Goal: Transaction & Acquisition: Purchase product/service

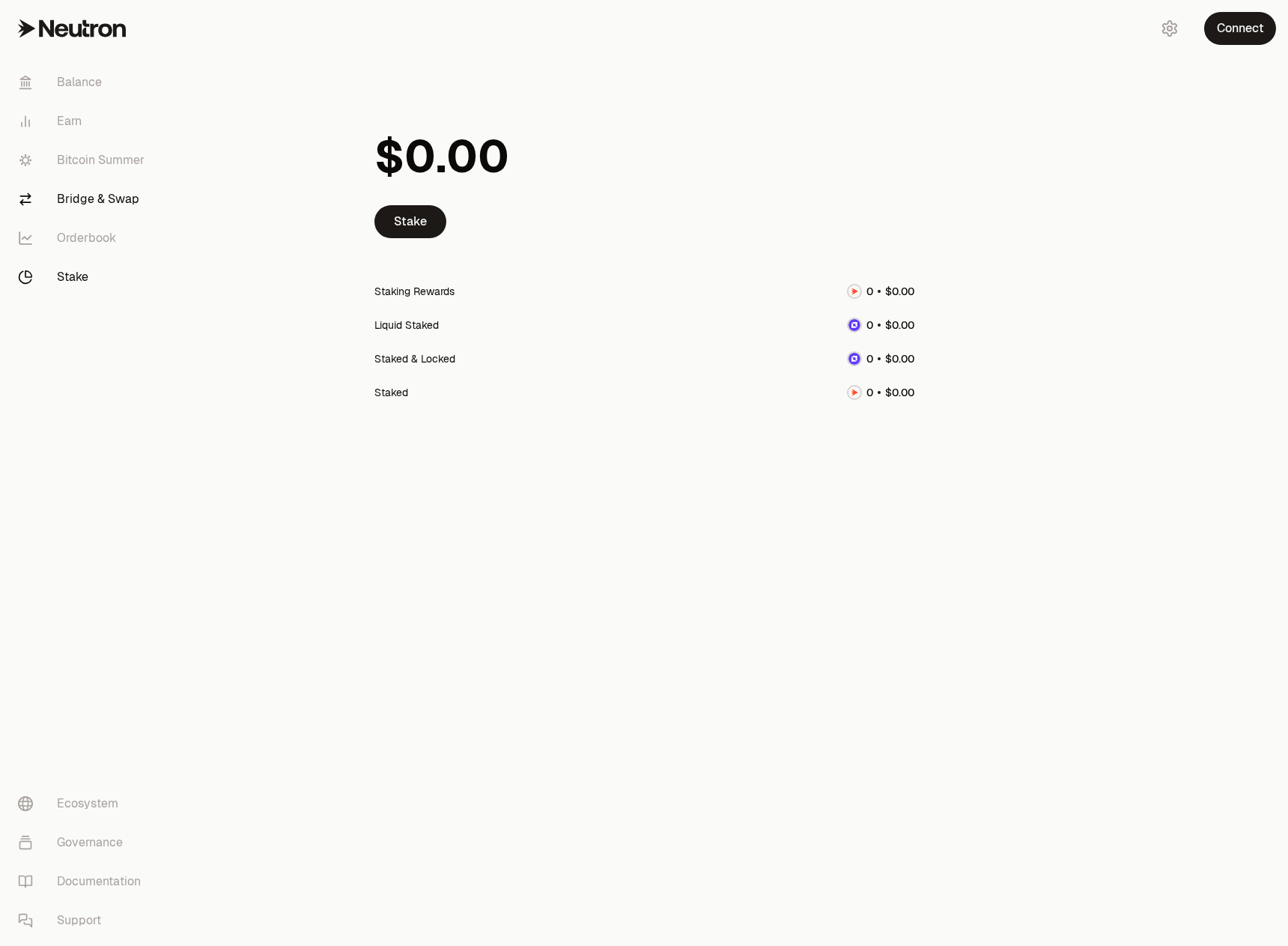
click at [108, 191] on link "Bridge & Swap" at bounding box center [84, 199] width 156 height 39
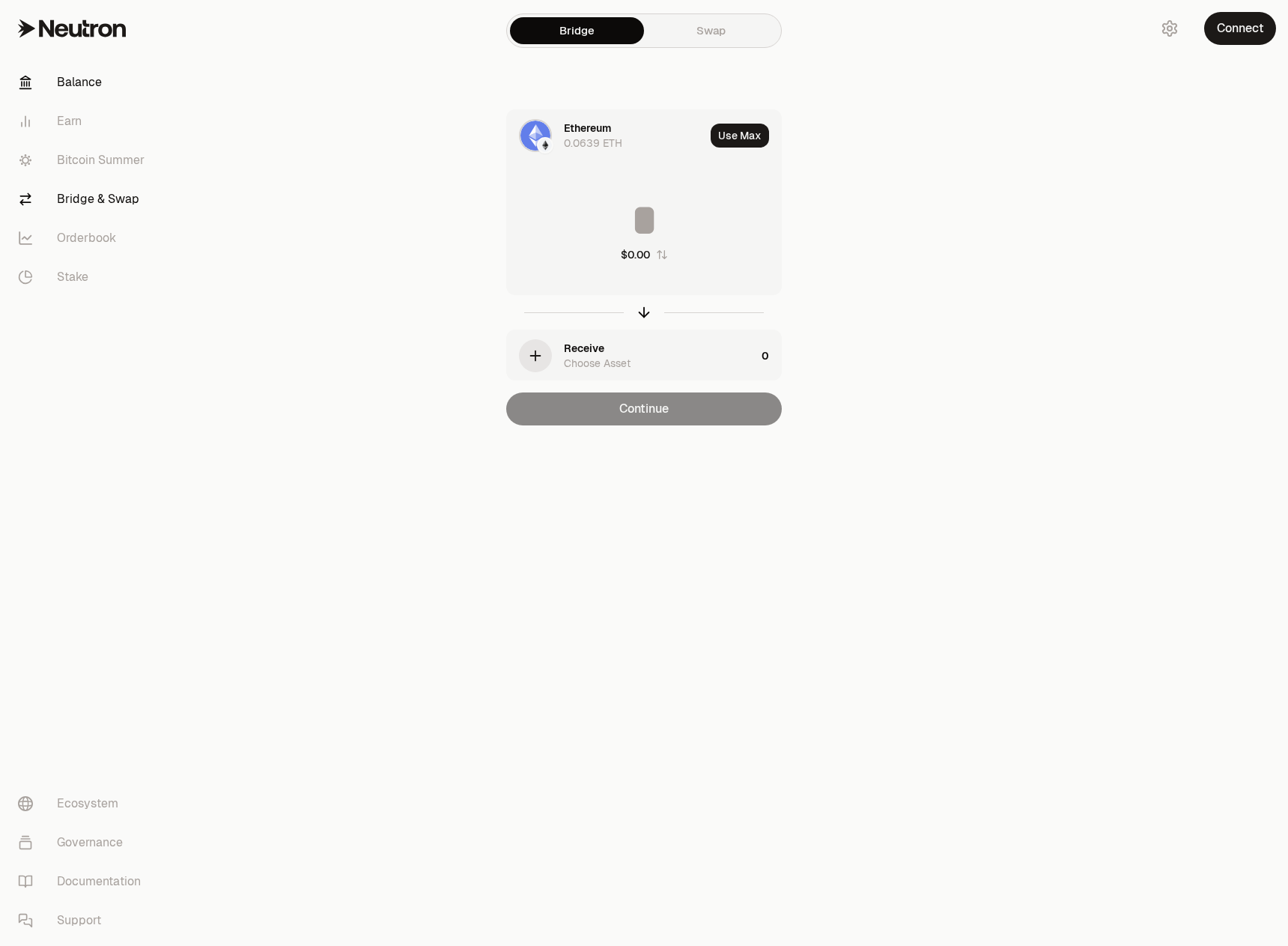
click at [82, 90] on link "Balance" at bounding box center [84, 82] width 156 height 39
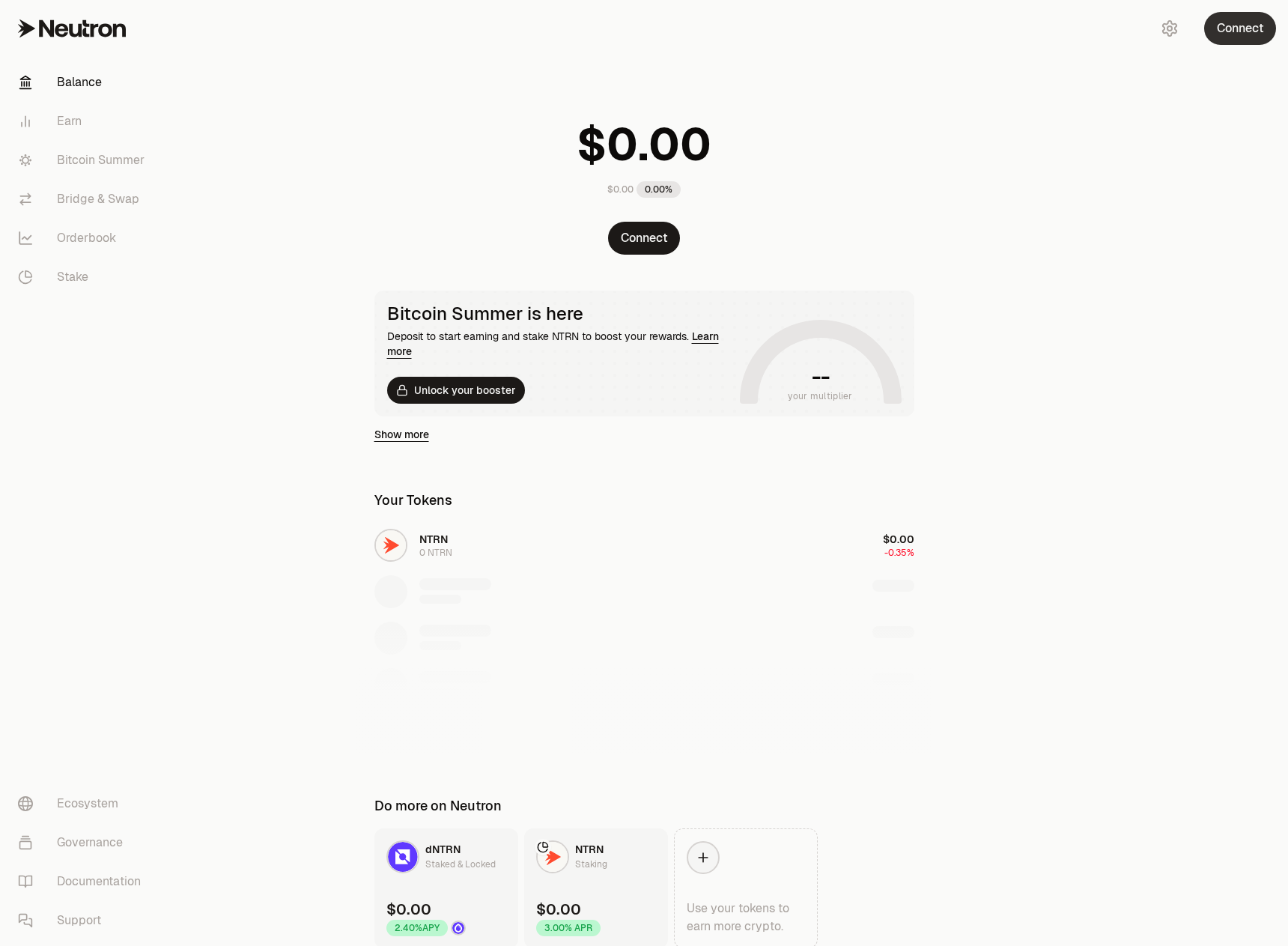
click at [1260, 28] on button "Connect" at bounding box center [1240, 28] width 72 height 33
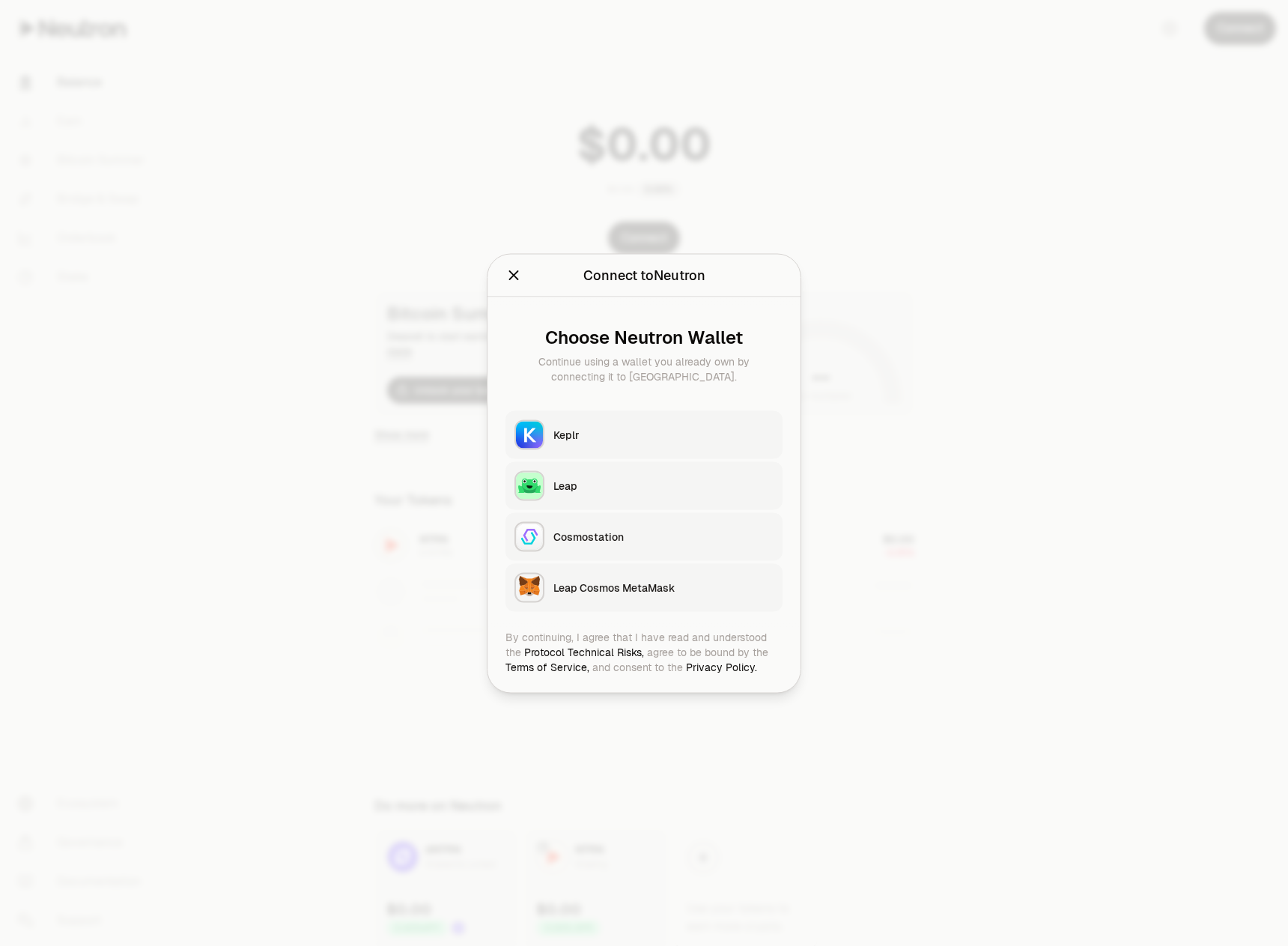
click at [585, 427] on div "Keplr" at bounding box center [663, 434] width 220 height 15
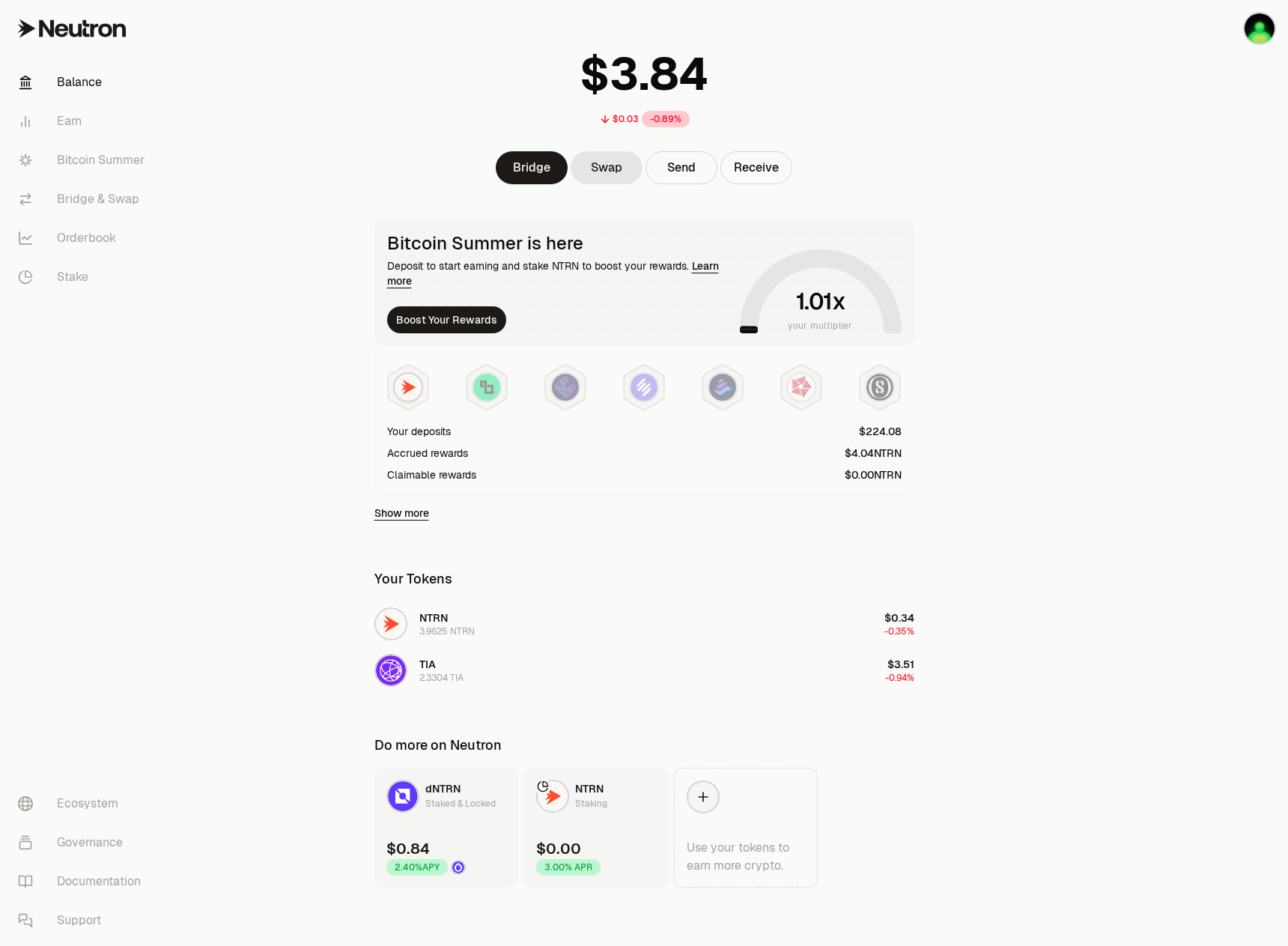
scroll to position [72, 0]
click at [97, 270] on link "Stake" at bounding box center [84, 277] width 156 height 39
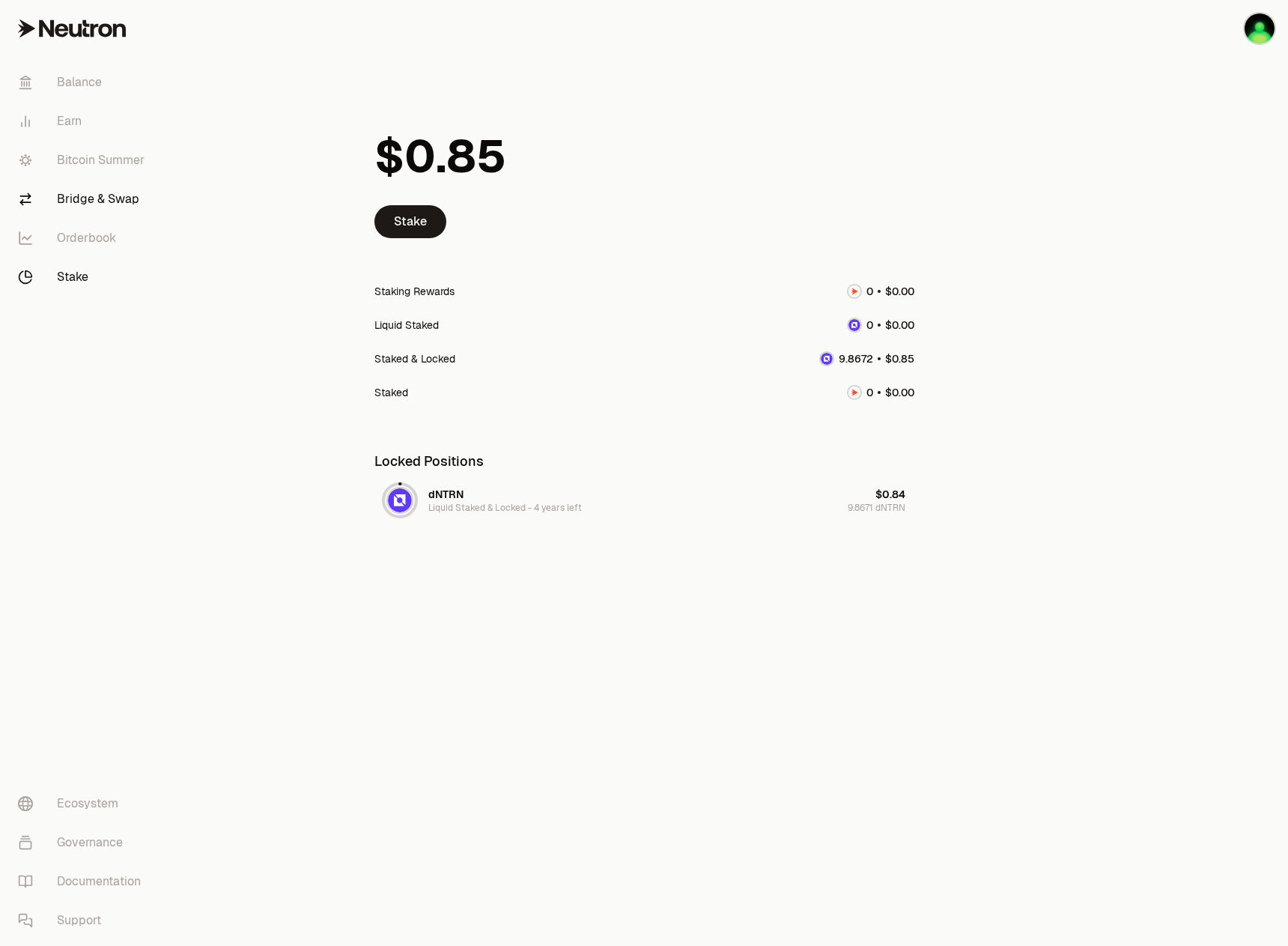
click at [113, 212] on link "Bridge & Swap" at bounding box center [84, 199] width 156 height 39
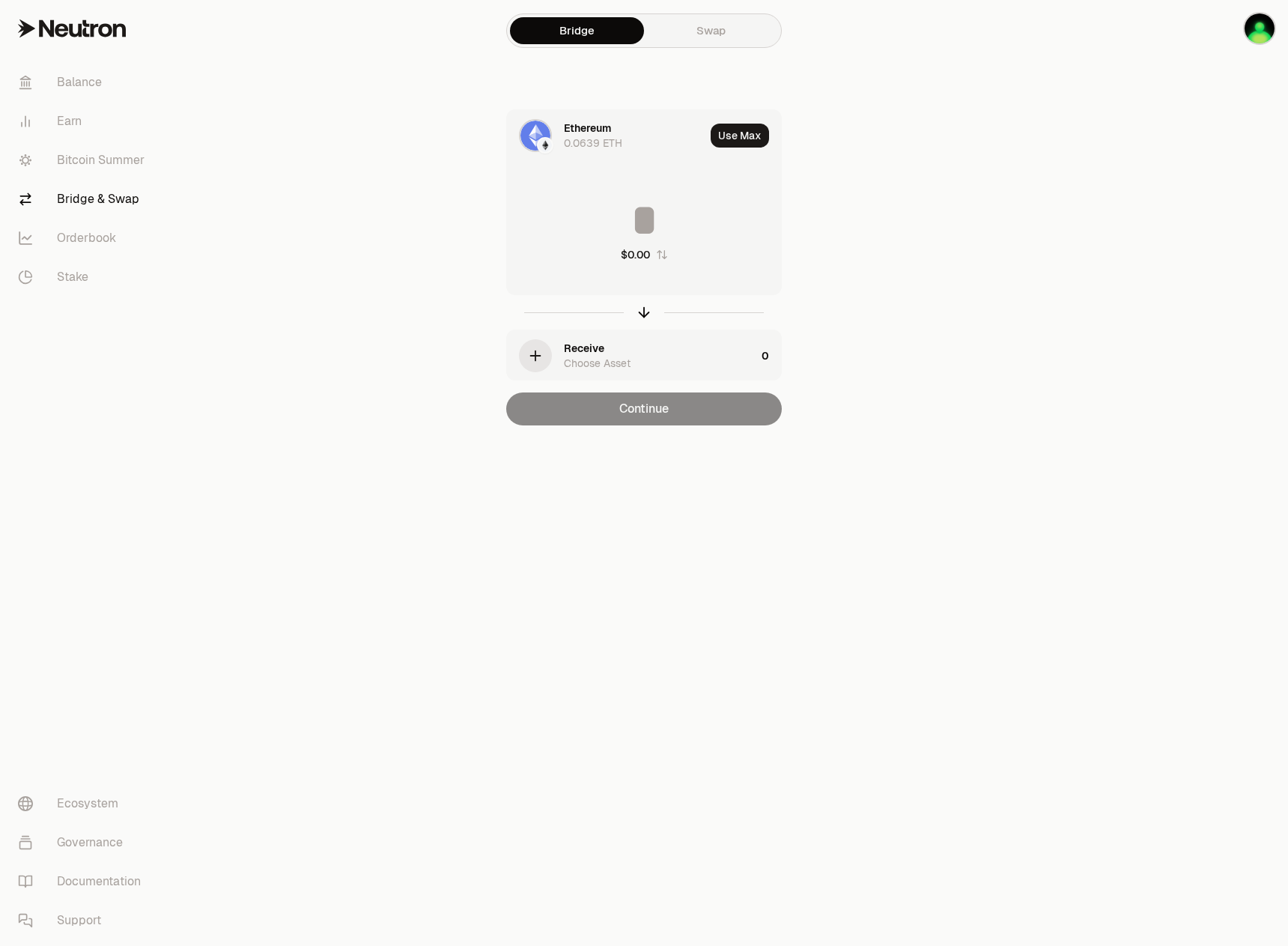
click at [734, 32] on link "Swap" at bounding box center [710, 31] width 134 height 27
click at [81, 111] on link "Earn" at bounding box center [84, 121] width 156 height 39
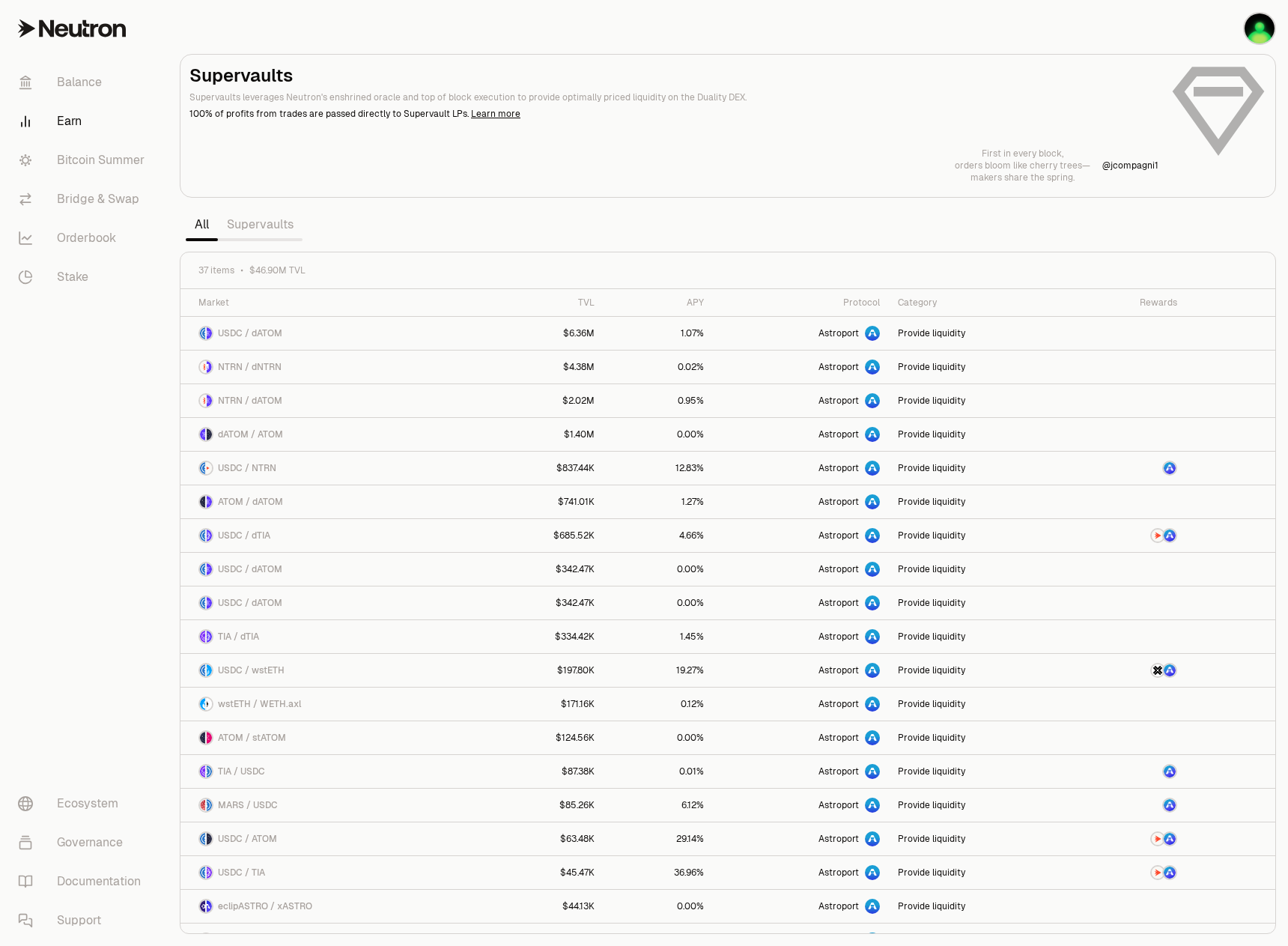
click at [250, 223] on link "Supervaults" at bounding box center [260, 224] width 85 height 30
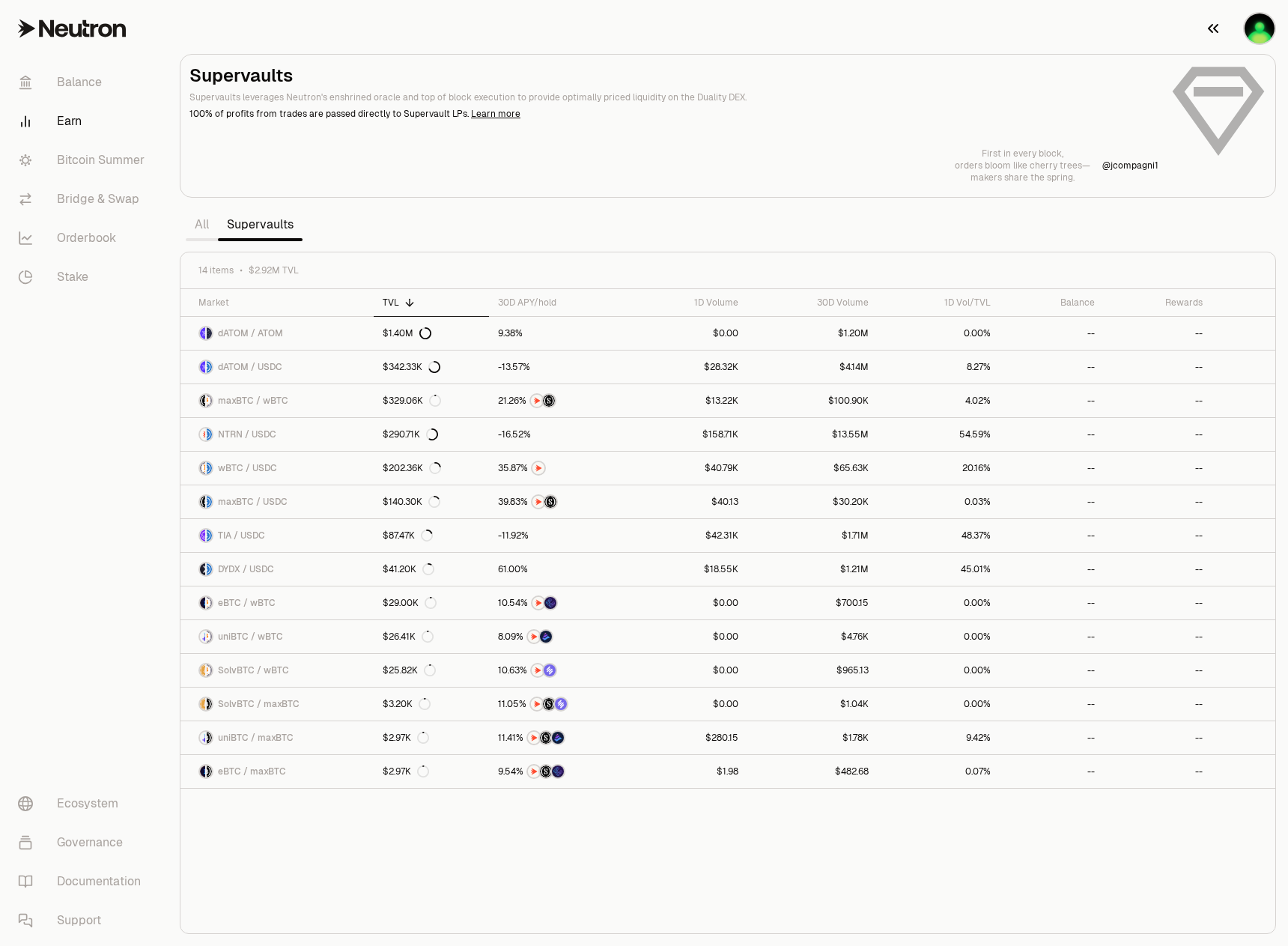
click at [1259, 42] on img "button" at bounding box center [1259, 28] width 30 height 30
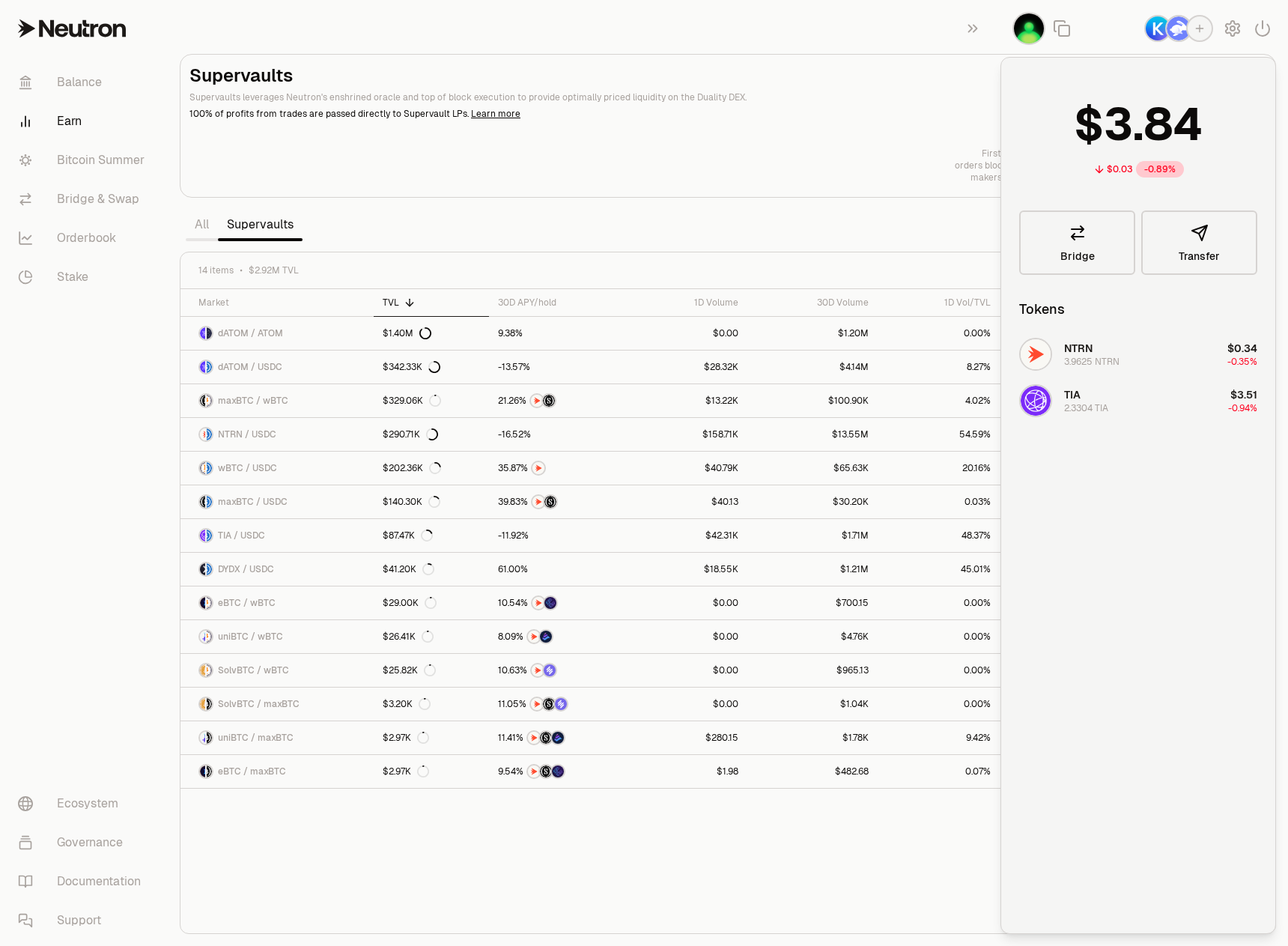
click at [1171, 27] on img "button" at bounding box center [1178, 28] width 24 height 24
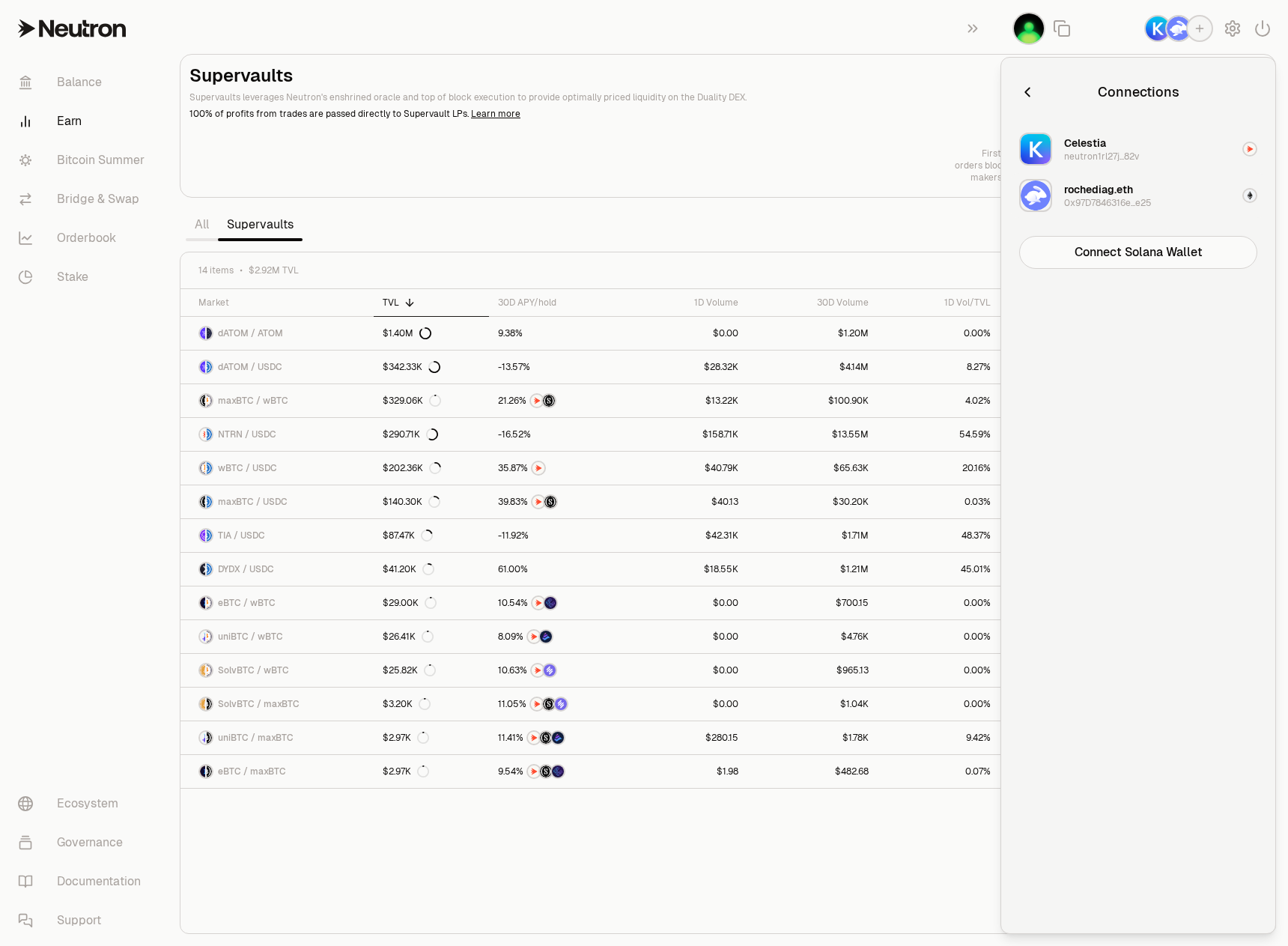
click at [1119, 194] on div "rochediag.eth" at bounding box center [1099, 190] width 69 height 15
click at [1108, 152] on div "neutron1rl27j...82v" at bounding box center [1101, 156] width 75 height 12
click at [1031, 82] on button "button" at bounding box center [1027, 92] width 16 height 21
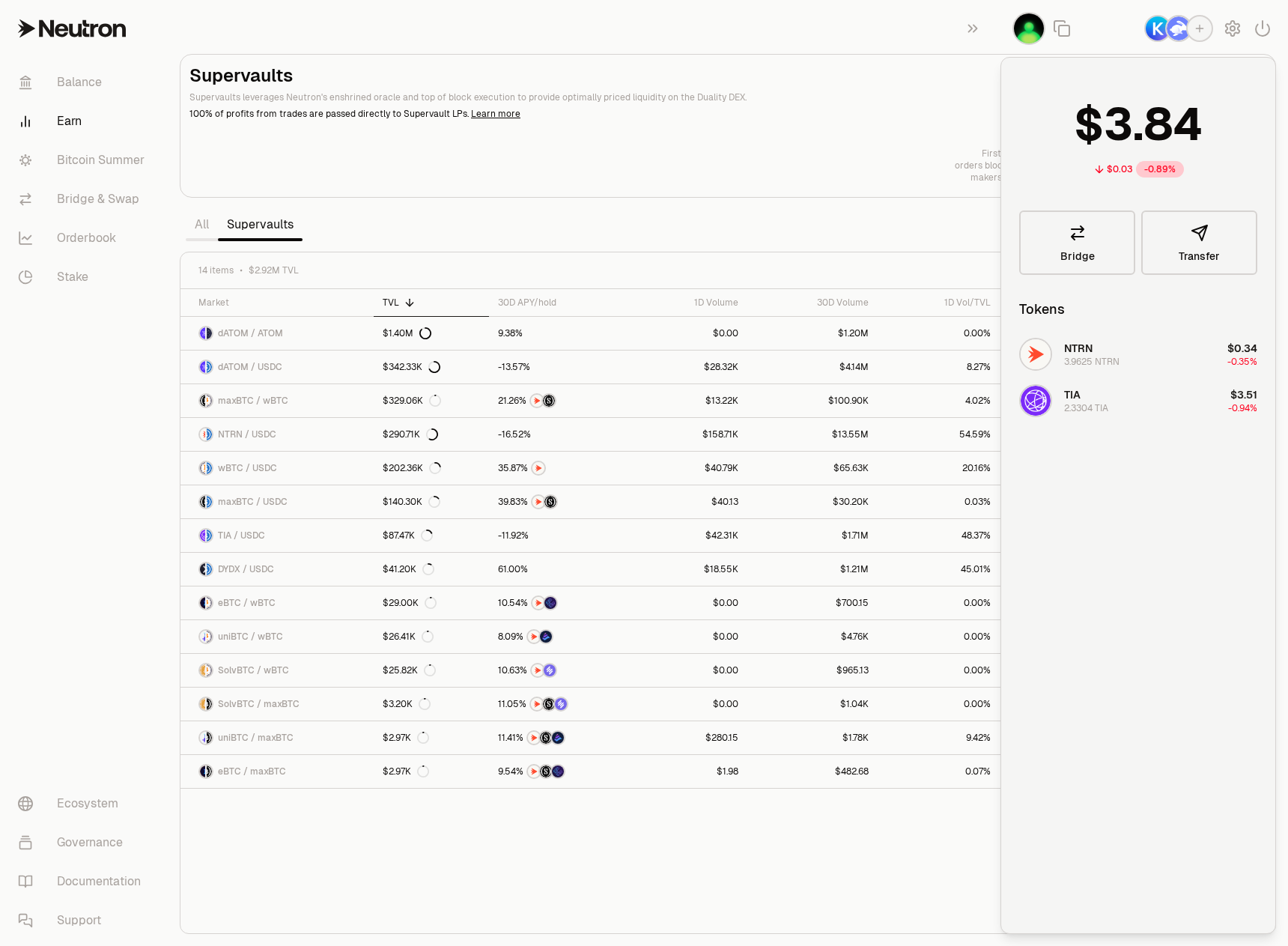
click at [1201, 30] on icon "button" at bounding box center [1199, 28] width 12 height 12
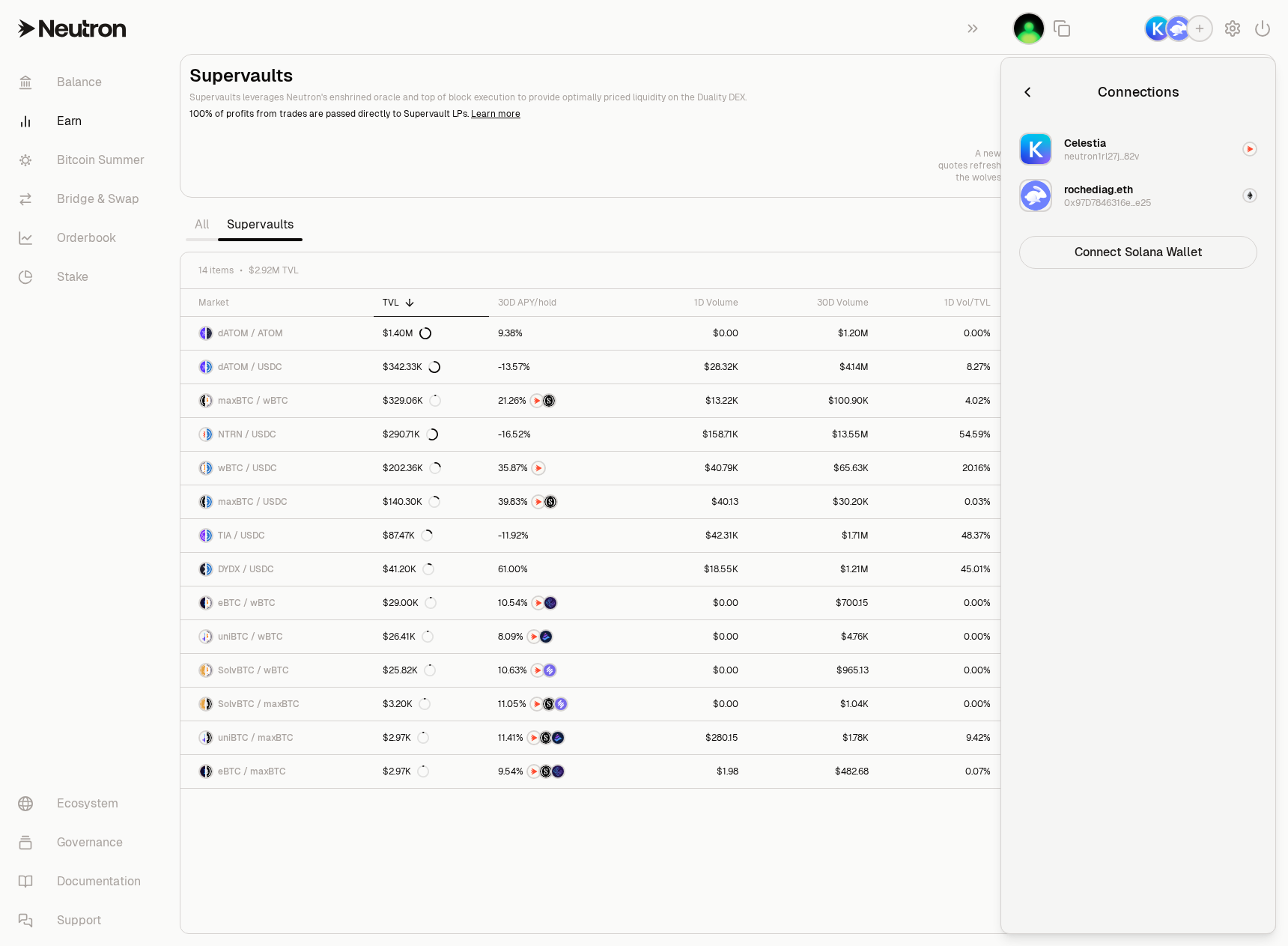
click at [1119, 246] on button "Connect Solana Wallet" at bounding box center [1138, 252] width 238 height 33
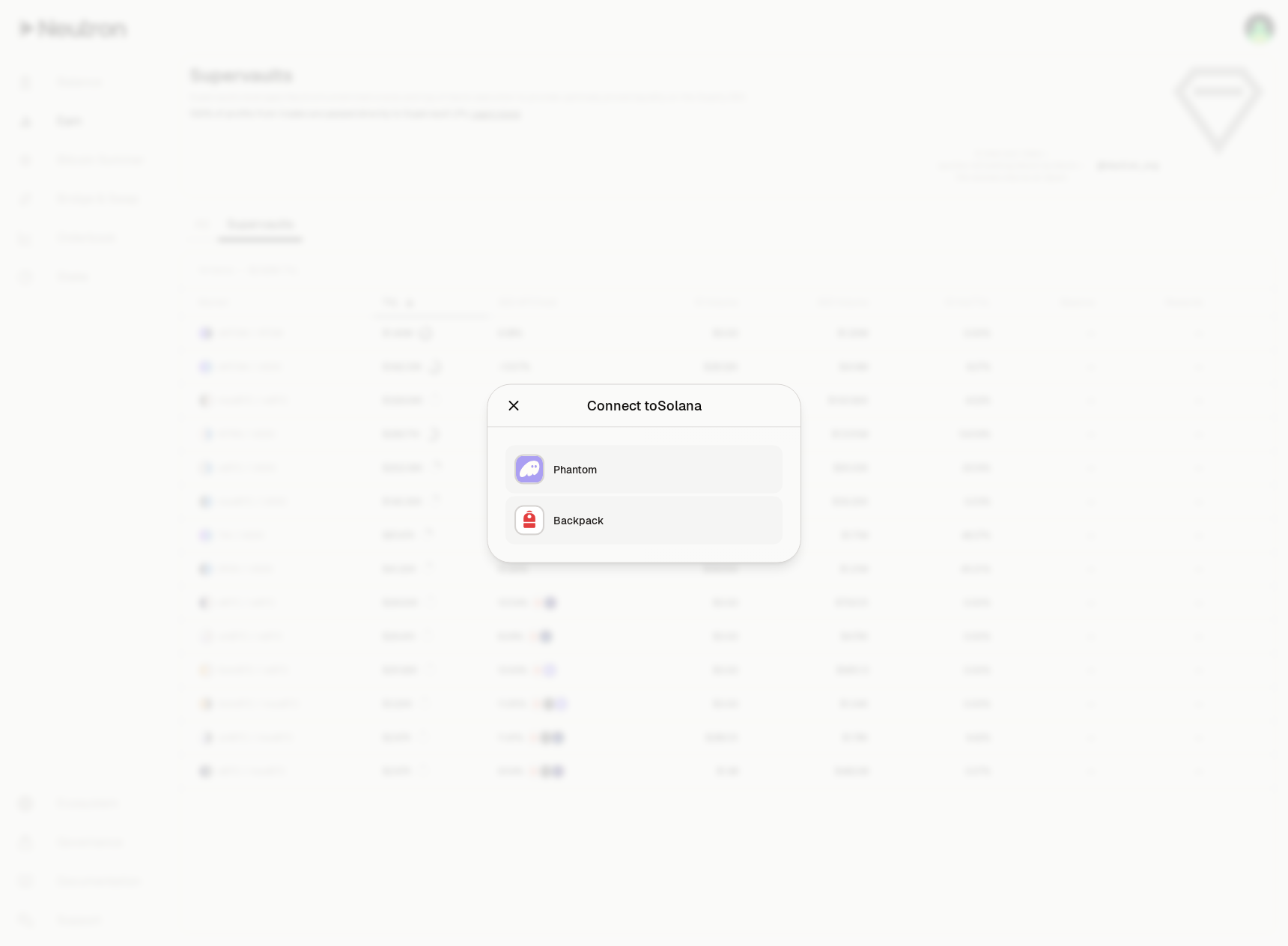
click at [596, 474] on div "Phantom" at bounding box center [663, 468] width 220 height 15
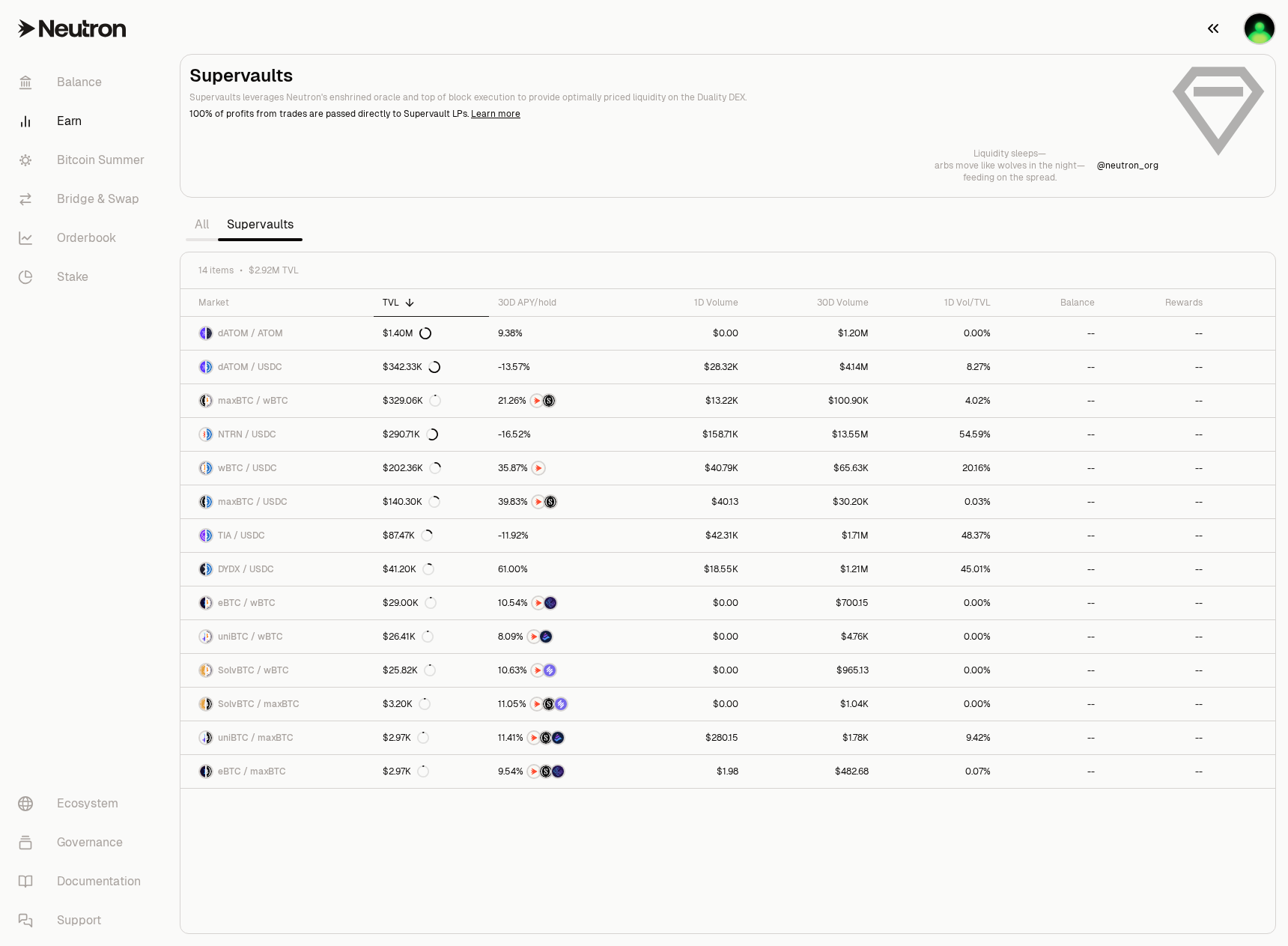
click at [1251, 25] on img "button" at bounding box center [1259, 28] width 30 height 30
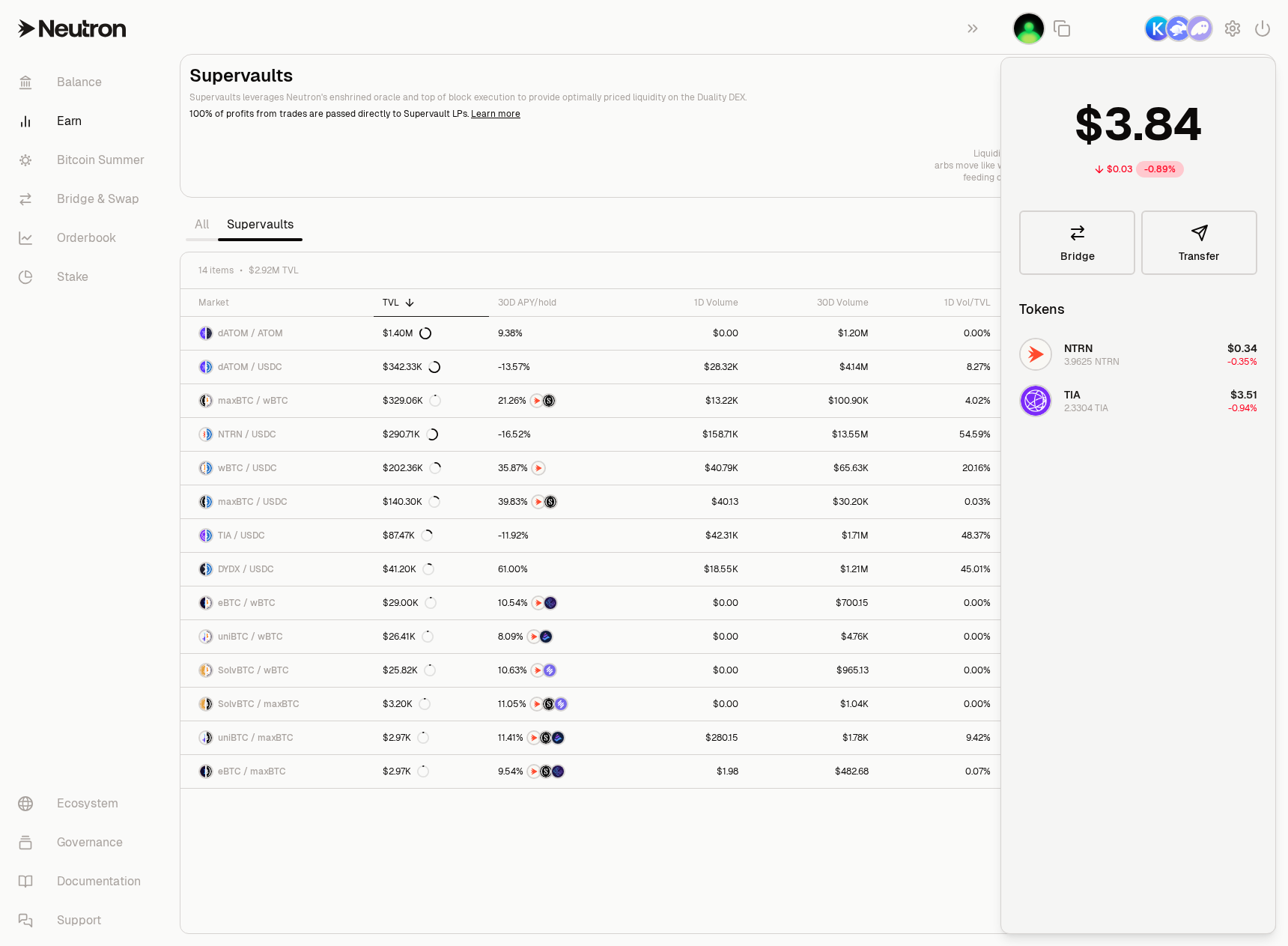
click at [845, 156] on div "Liquidity sleeps— arbs move like wolves in the night— feeding on the spread. @ …" at bounding box center [728, 165] width 1077 height 36
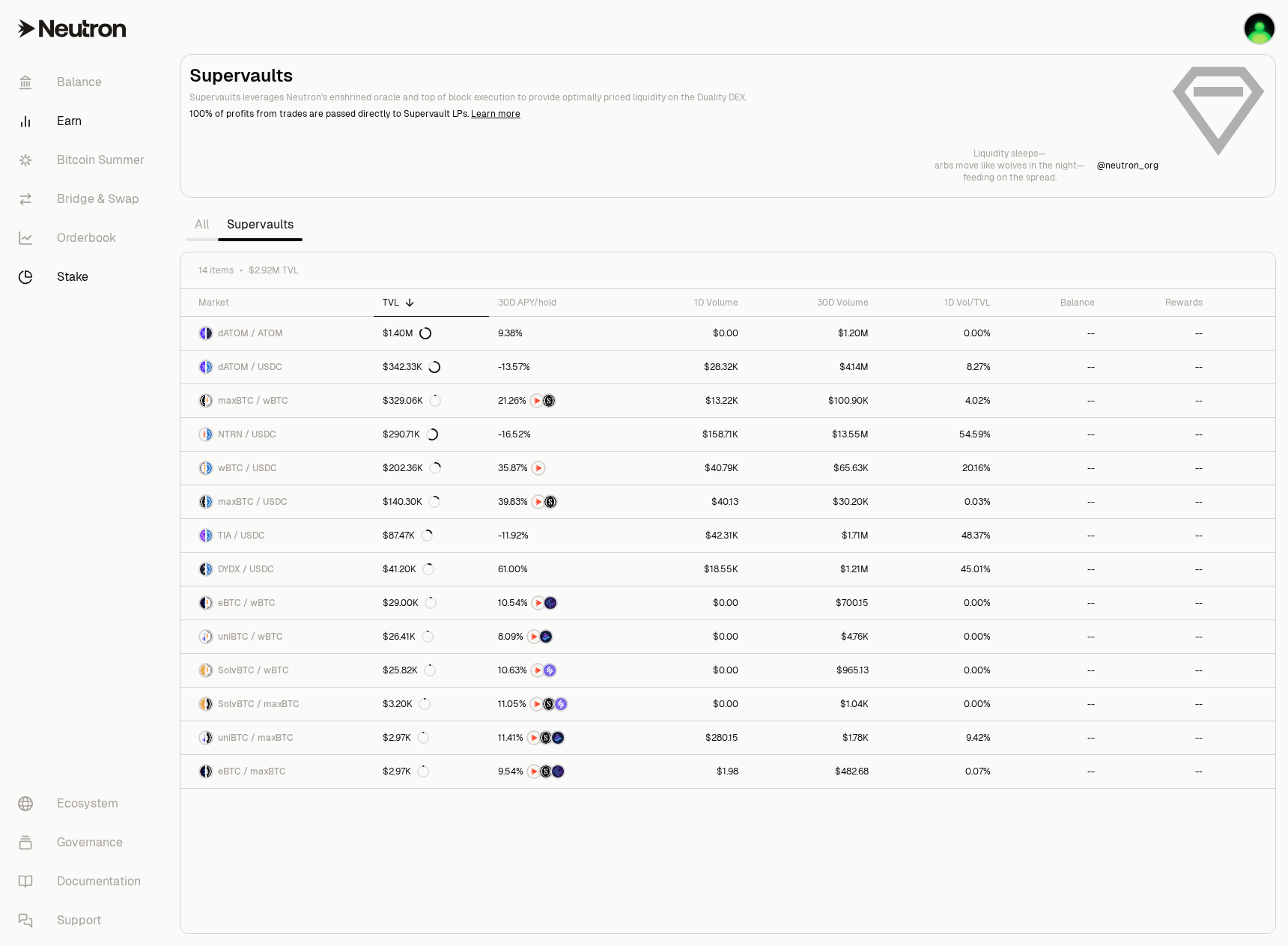
click at [77, 274] on link "Stake" at bounding box center [84, 277] width 156 height 39
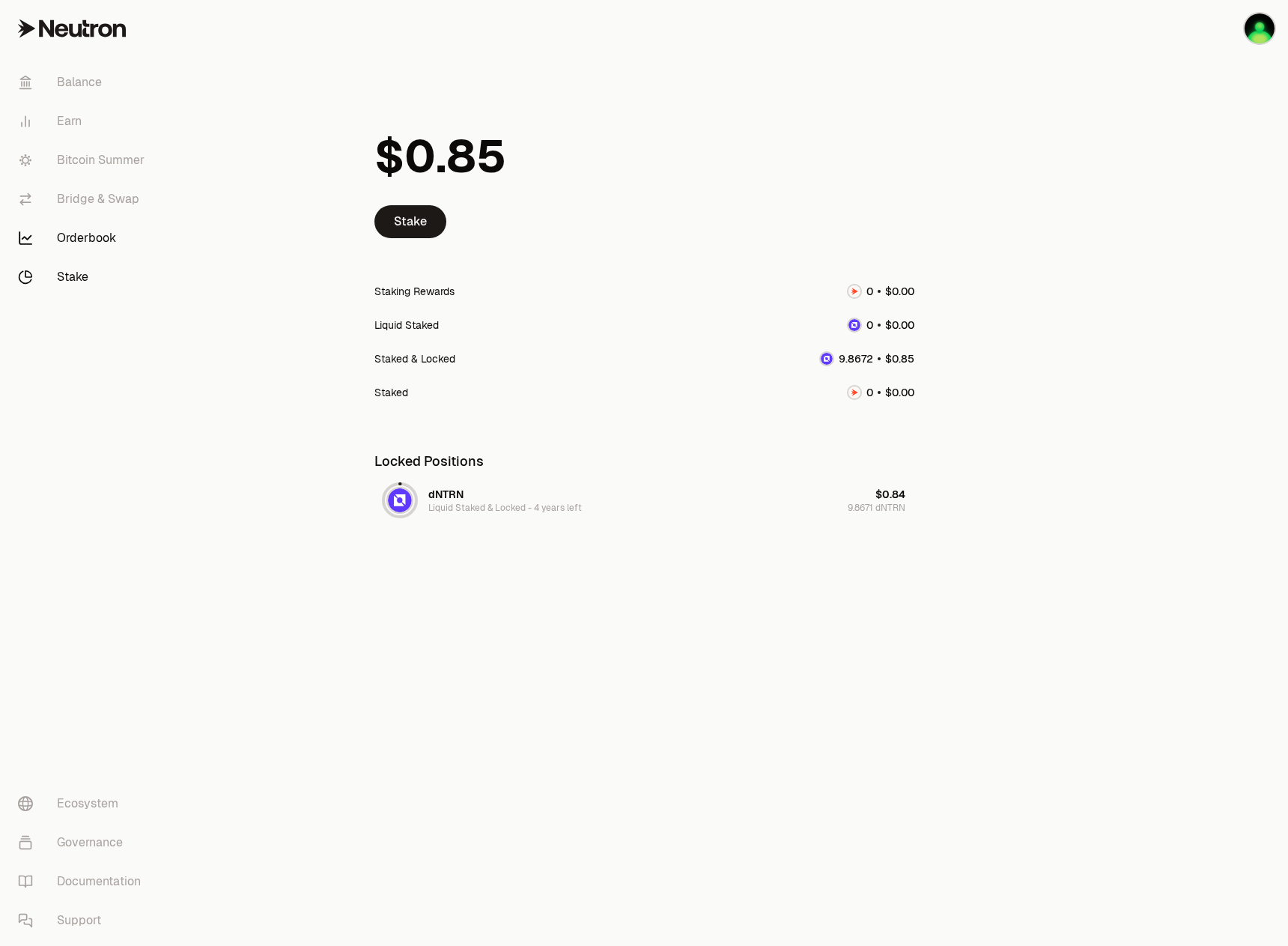
click at [66, 253] on link "Orderbook" at bounding box center [84, 238] width 156 height 39
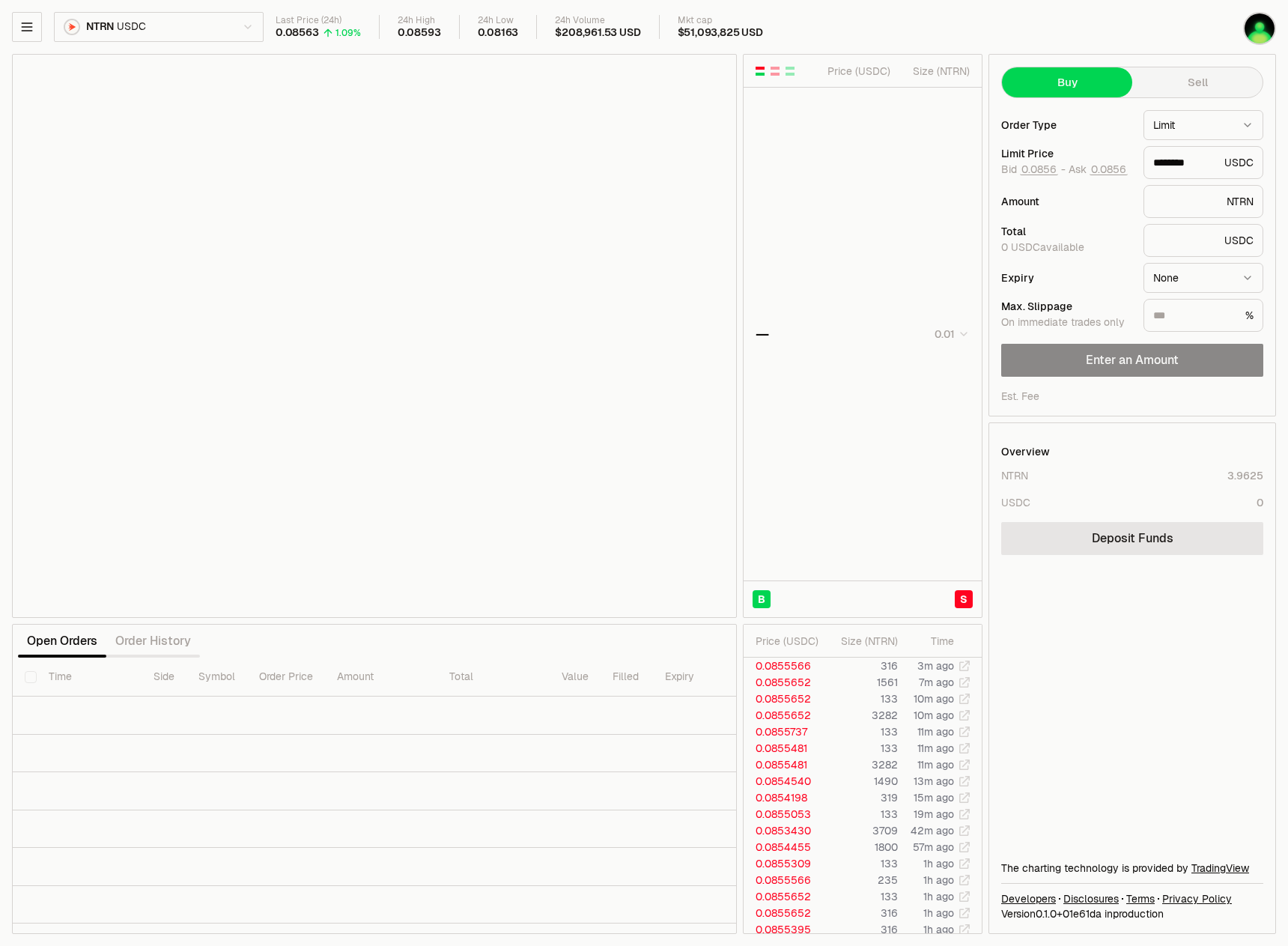
type input "********"
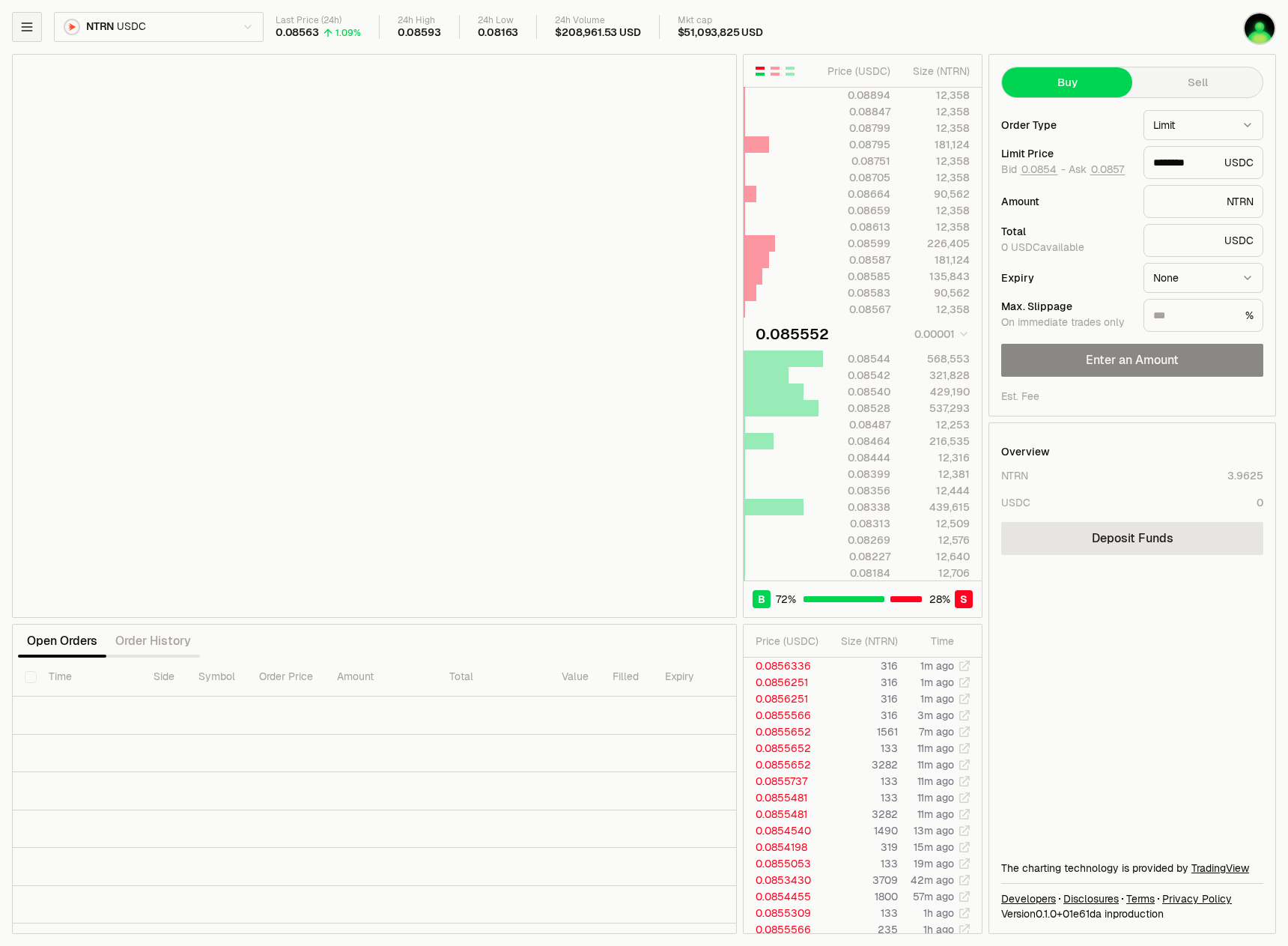
click at [26, 28] on icon "button" at bounding box center [26, 26] width 15 height 15
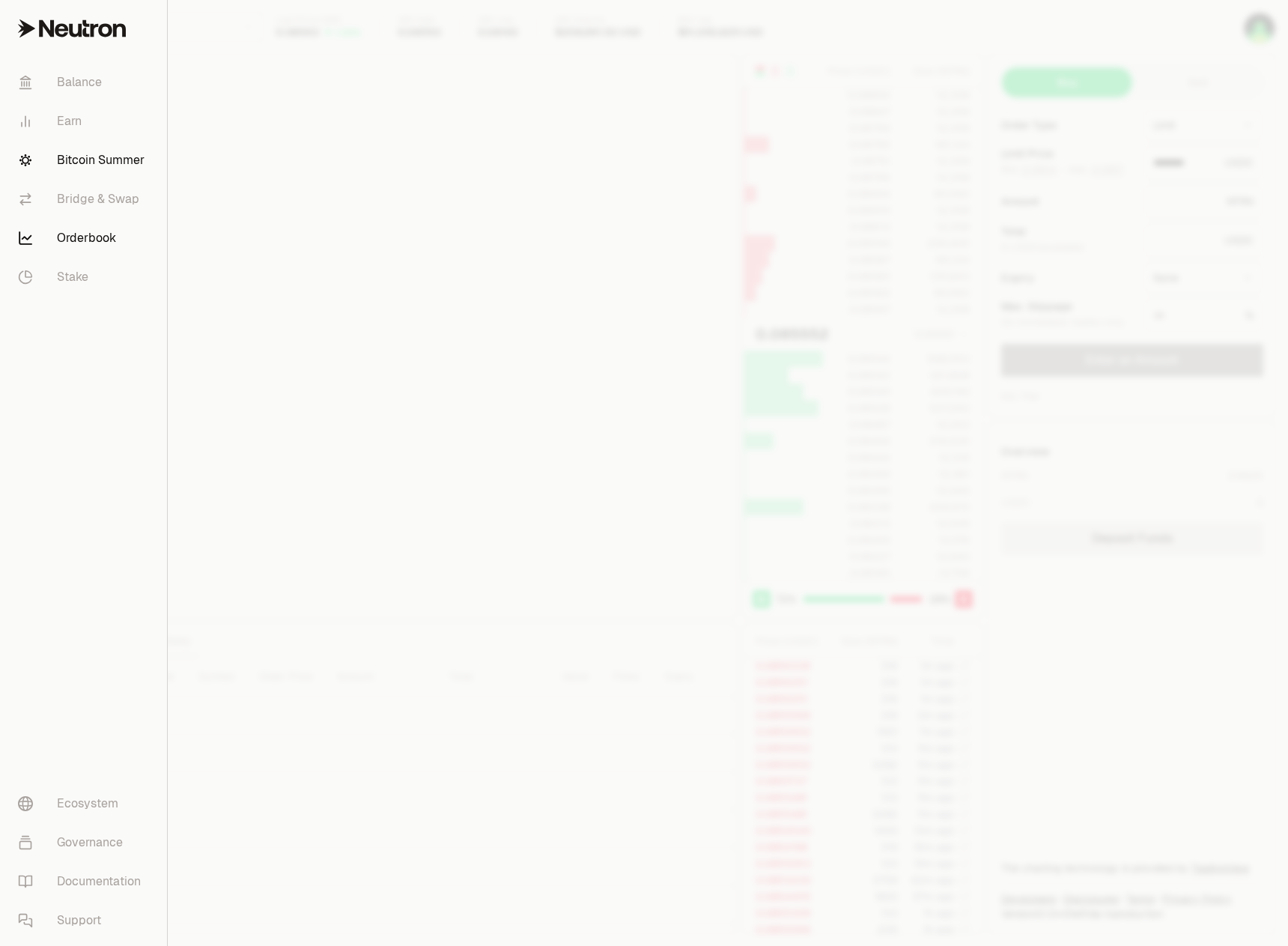
click at [89, 170] on link "Bitcoin Summer" at bounding box center [84, 160] width 155 height 39
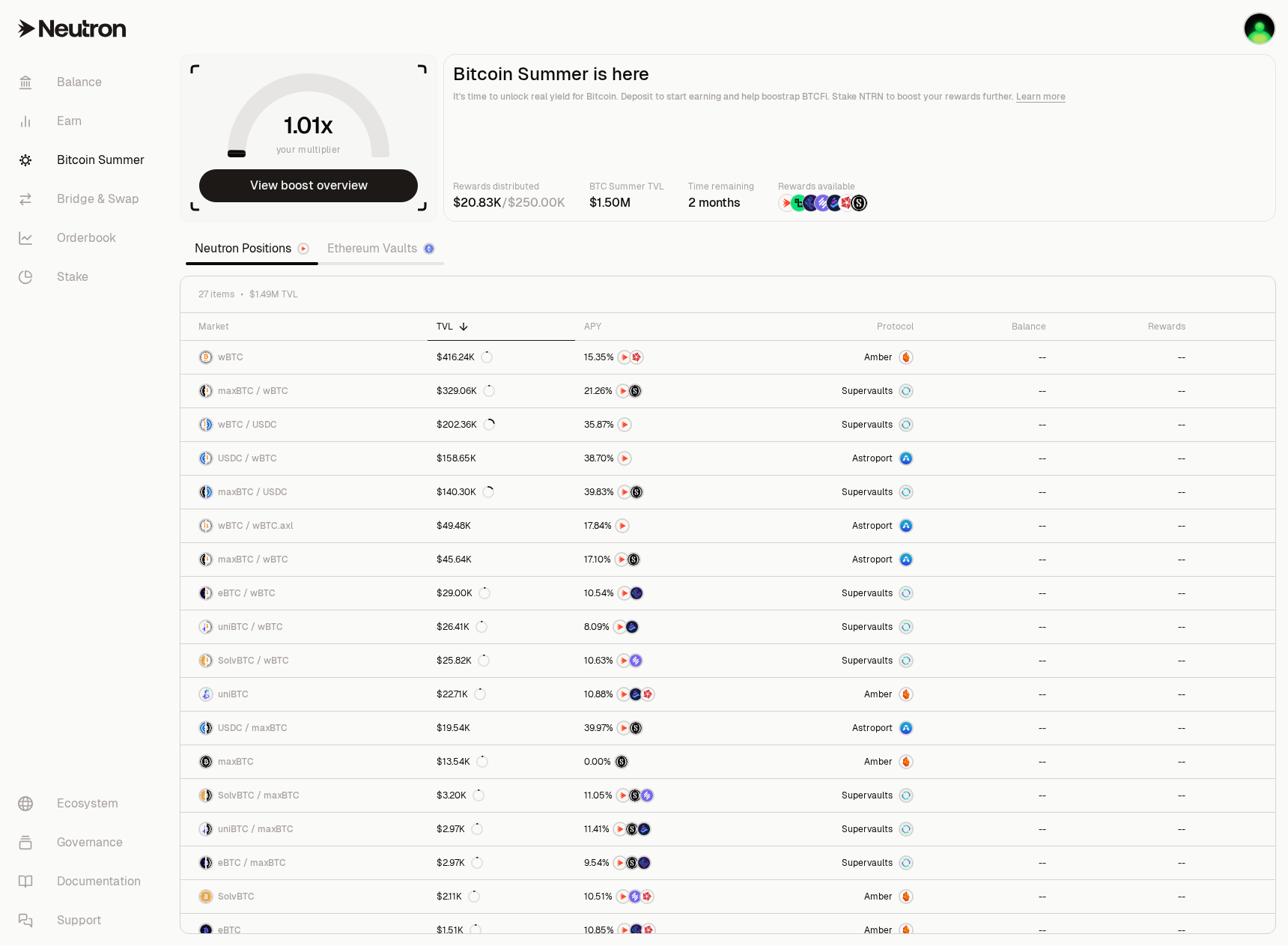
click at [393, 242] on link "Ethereum Vaults" at bounding box center [381, 248] width 126 height 30
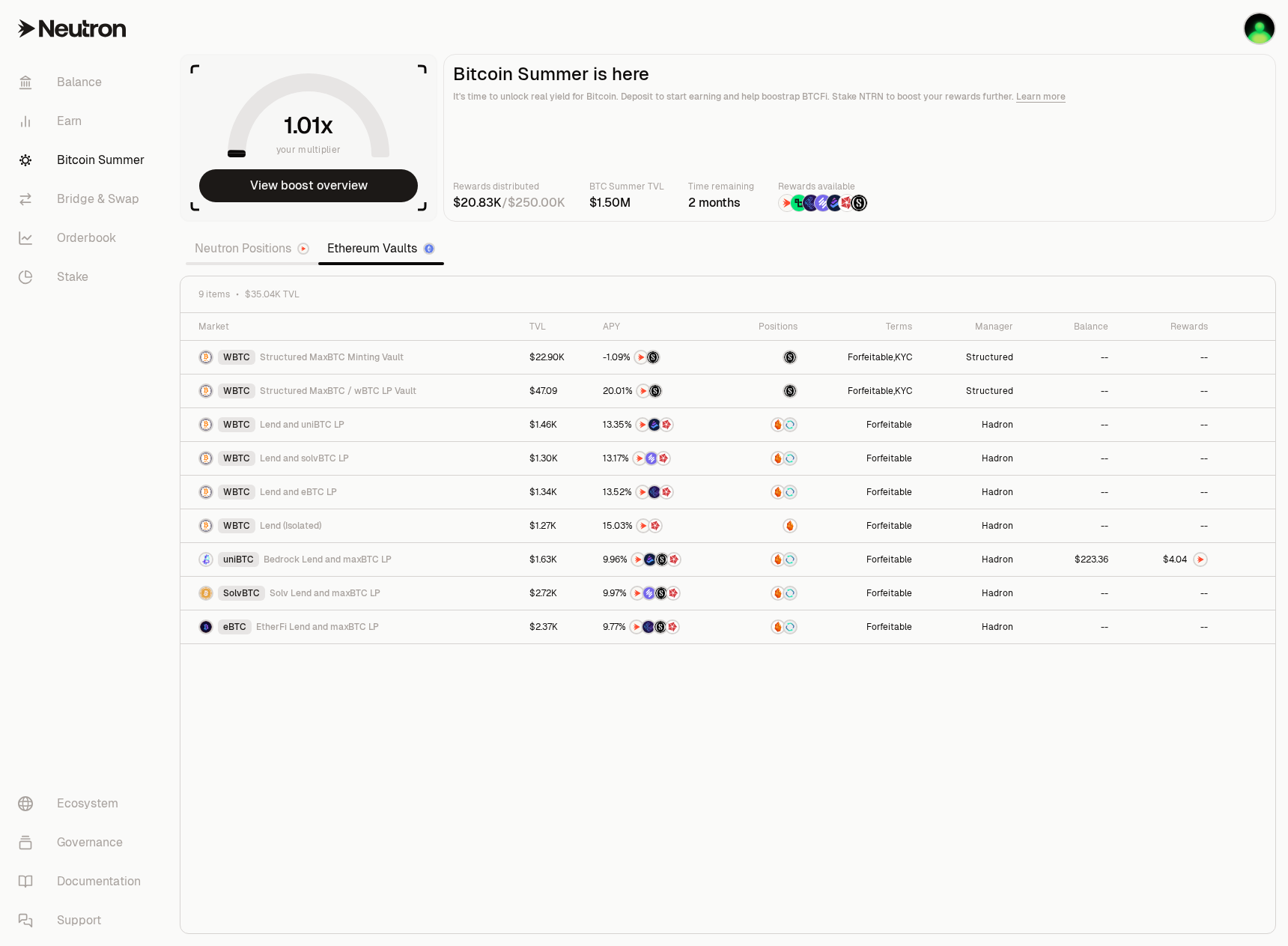
click at [982, 183] on div "Rewards distributed / BTC Summer TVL Time remaining 2 months Rewards available" at bounding box center [859, 195] width 813 height 33
click at [1096, 145] on main "Bitcoin Summer is here It's time to unlock real yield for Bitcoin. Deposit to s…" at bounding box center [860, 138] width 833 height 168
